Goal: Task Accomplishment & Management: Complete application form

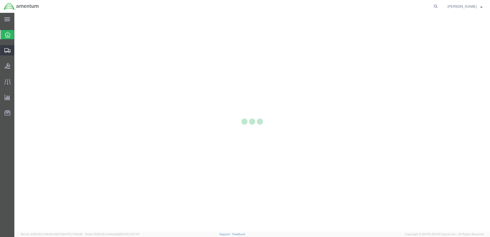
click at [9, 48] on icon at bounding box center [7, 50] width 6 height 5
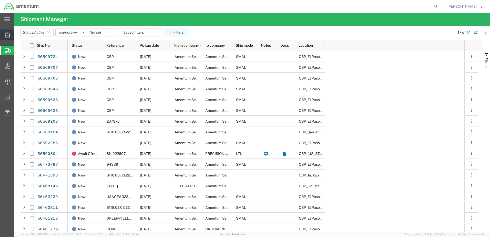
click at [9, 37] on icon at bounding box center [8, 35] width 6 height 6
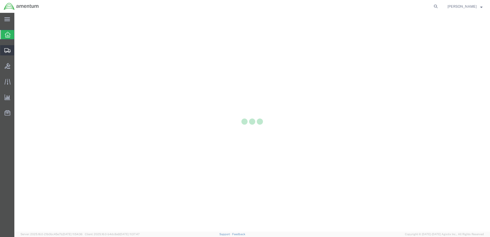
click at [9, 51] on icon at bounding box center [7, 50] width 6 height 5
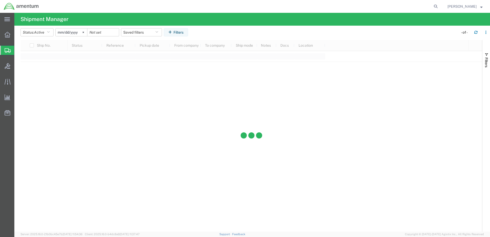
click at [0, 0] on span "Create Shipment" at bounding box center [0, 0] width 0 height 0
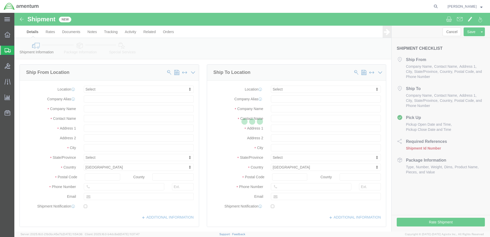
click at [120, 91] on div at bounding box center [251, 122] width 475 height 218
select select
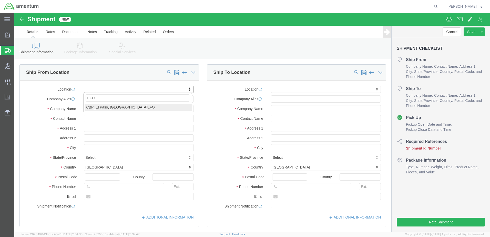
type input "EFO"
select select "49831"
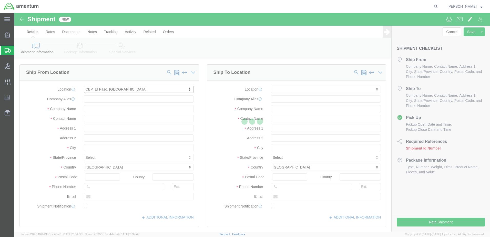
select select "[GEOGRAPHIC_DATA]"
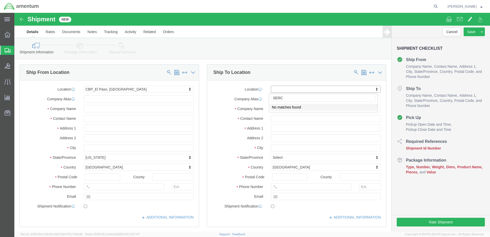
type input "SER"
select select "49917"
select select "FL"
click input "text"
type input "[PERSON_NAME]"
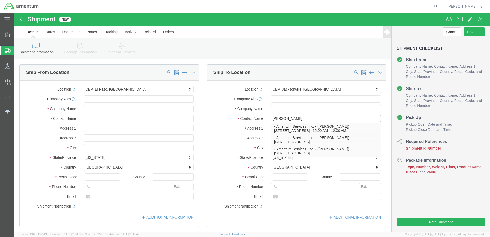
drag, startPoint x: 274, startPoint y: 106, endPoint x: 244, endPoint y: 106, distance: 30.2
click div "Contact Name [PERSON_NAME] [PERSON_NAME] - Amentum Services, Inc. - ([PERSON_NA…"
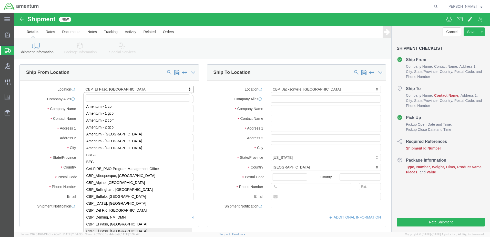
scroll to position [872, 0]
drag, startPoint x: 118, startPoint y: 76, endPoint x: 102, endPoint y: 76, distance: 15.1
click at [6, 34] on icon at bounding box center [8, 35] width 6 height 6
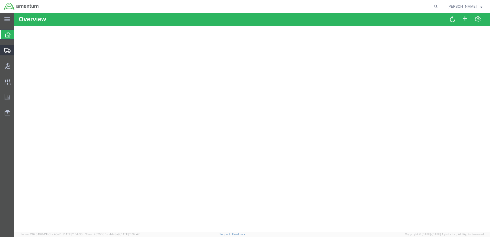
click at [9, 51] on icon at bounding box center [7, 50] width 6 height 5
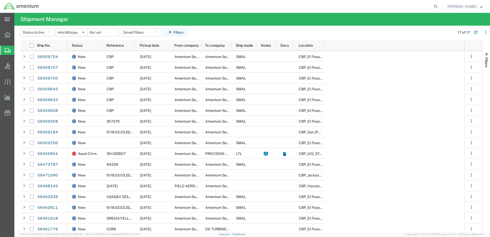
click at [4, 51] on div at bounding box center [7, 50] width 14 height 9
click at [0, 0] on span "Create Shipment" at bounding box center [0, 0] width 0 height 0
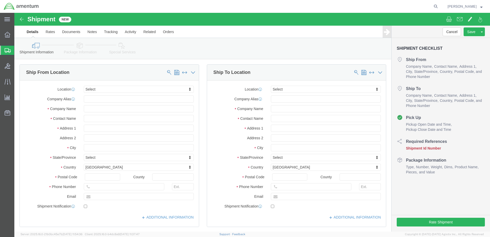
select select
type input "EFO"
select select "49831"
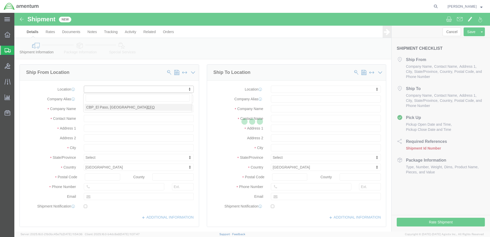
select select "[GEOGRAPHIC_DATA]"
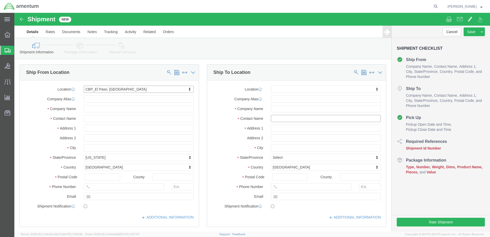
click input "text"
click input "[PERSON_NAME]"
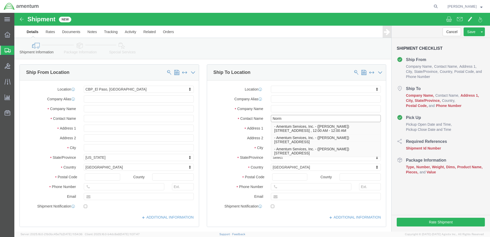
type input "[PERSON_NAME]"
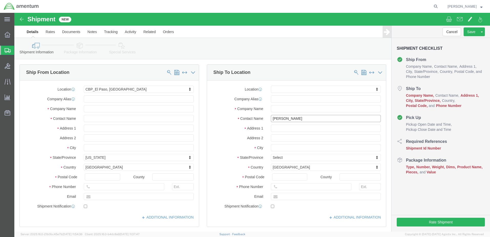
click input "[PERSON_NAME]"
drag, startPoint x: 272, startPoint y: 106, endPoint x: 243, endPoint y: 108, distance: 28.3
click div "Contact Name [PERSON_NAME] [PERSON_NAME]"
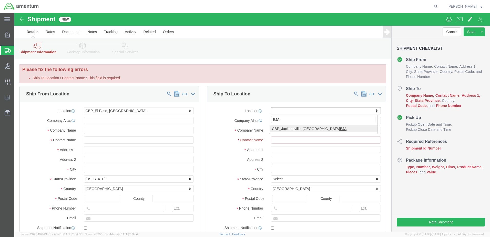
type input "EJA"
select select "49930"
select select "FL"
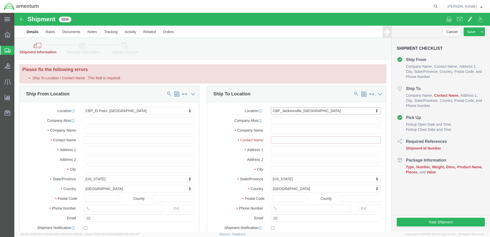
click input "Ship To Location / Contact Name : This field is required."
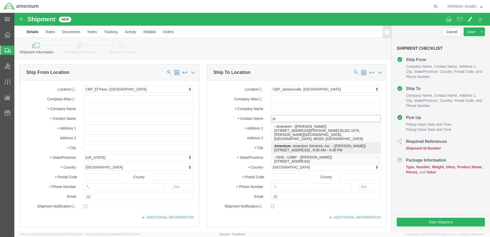
type input "j"
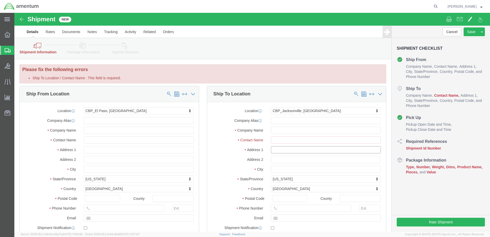
drag, startPoint x: 332, startPoint y: 137, endPoint x: 273, endPoint y: 142, distance: 59.3
click div "Location [GEOGRAPHIC_DATA], [GEOGRAPHIC_DATA] My Profile Location [PHONE_NUMBER…"
click div "Address 1"
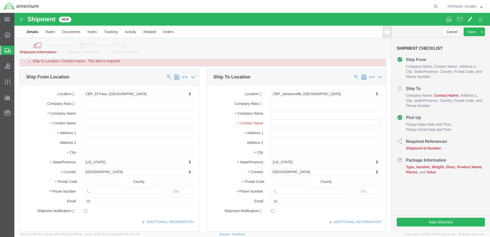
scroll to position [26, 0]
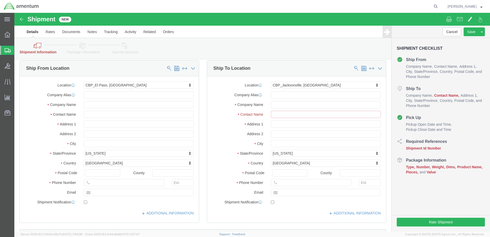
click input "Ship To Location / Contact Name : This field is required."
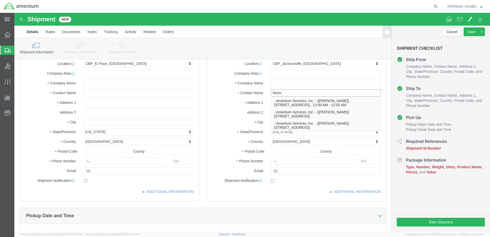
type input "Norm"
click div "Shipment Information Package Information Special Services"
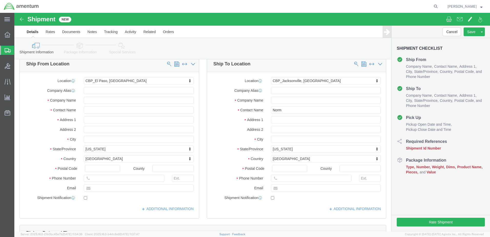
scroll to position [0, 0]
